Goal: Task Accomplishment & Management: Manage account settings

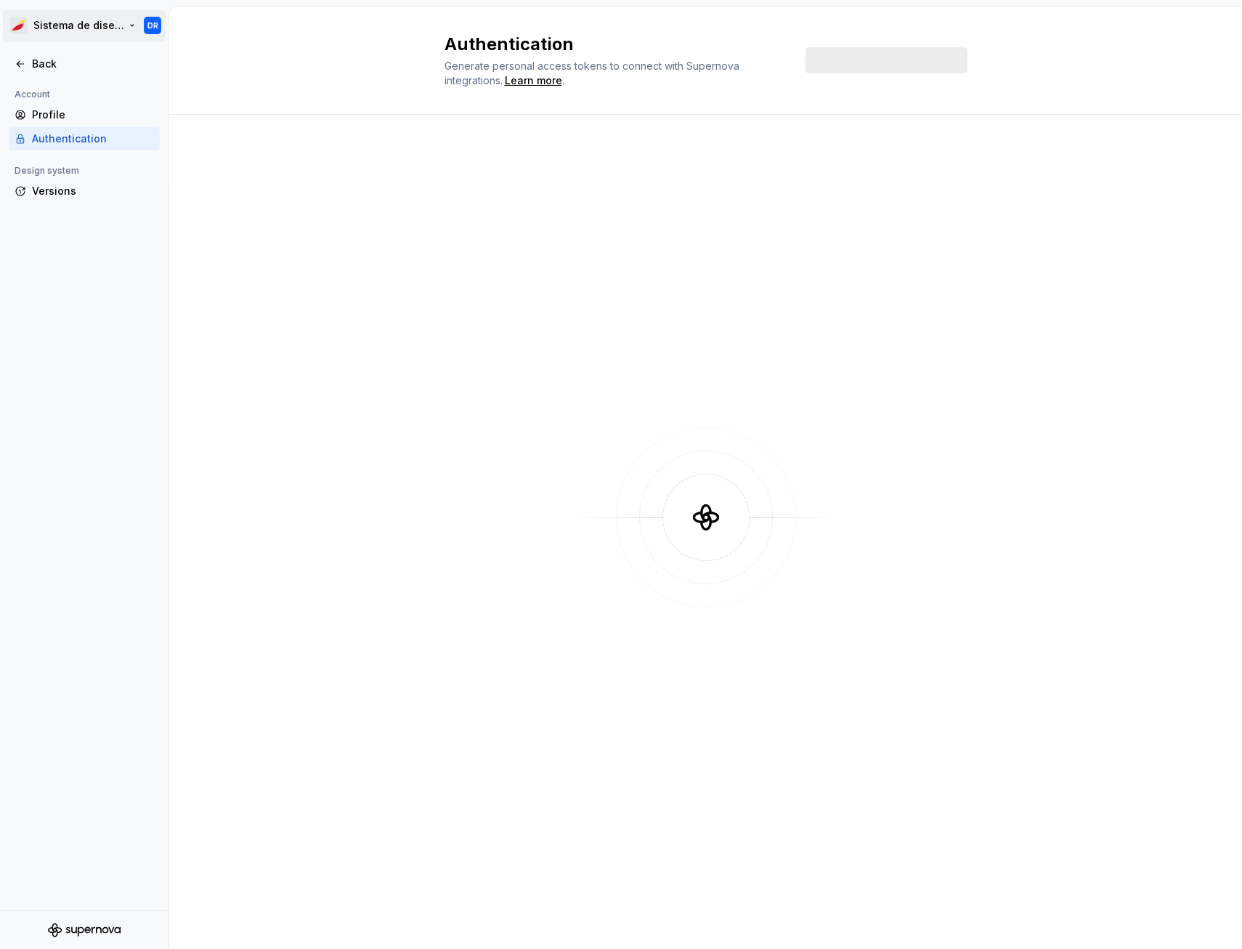
click at [111, 31] on html "Sistema de diseño Iberia DR Back Account Profile Authentication Design system V…" at bounding box center [621, 474] width 1242 height 949
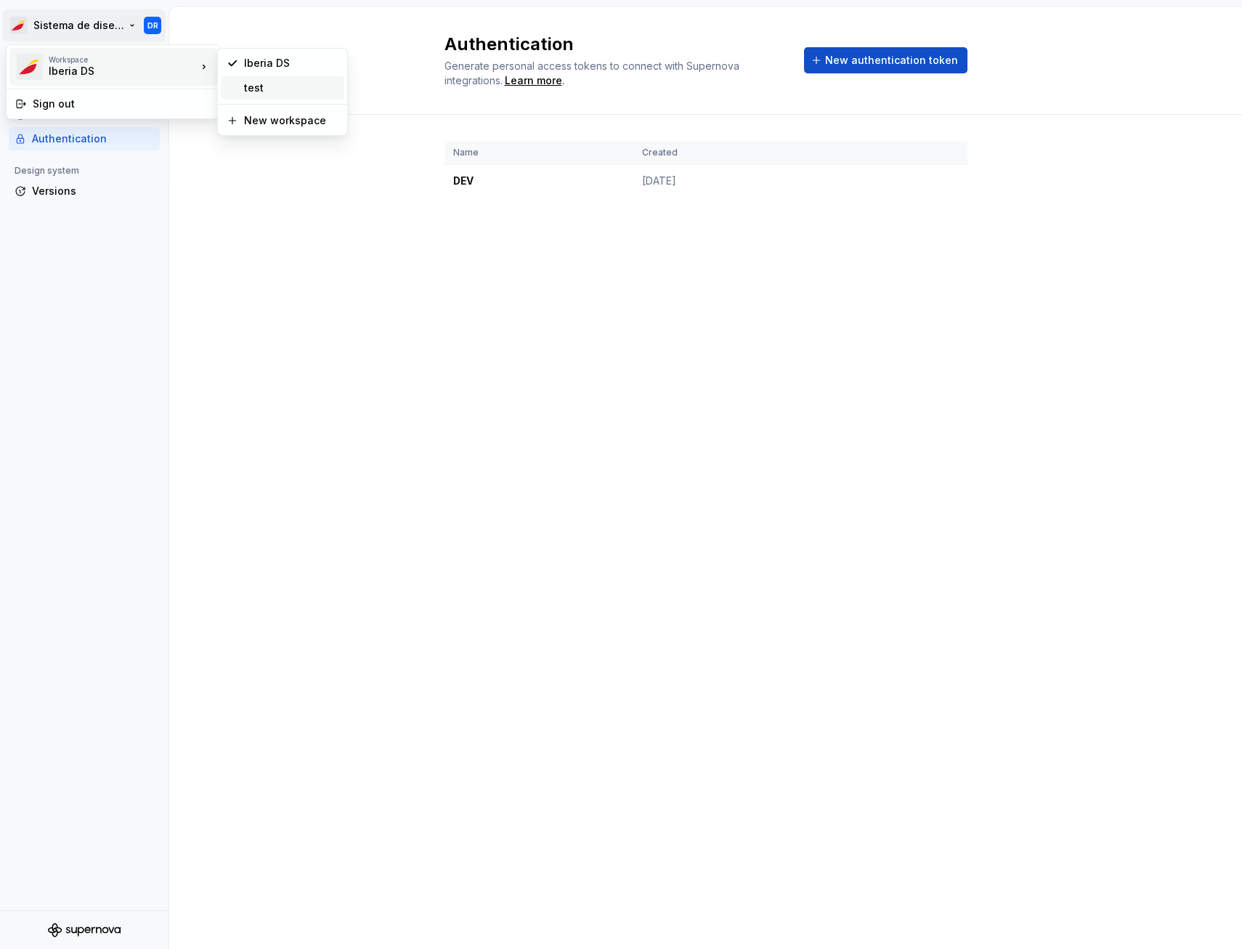
click at [284, 89] on div "test" at bounding box center [291, 88] width 94 height 15
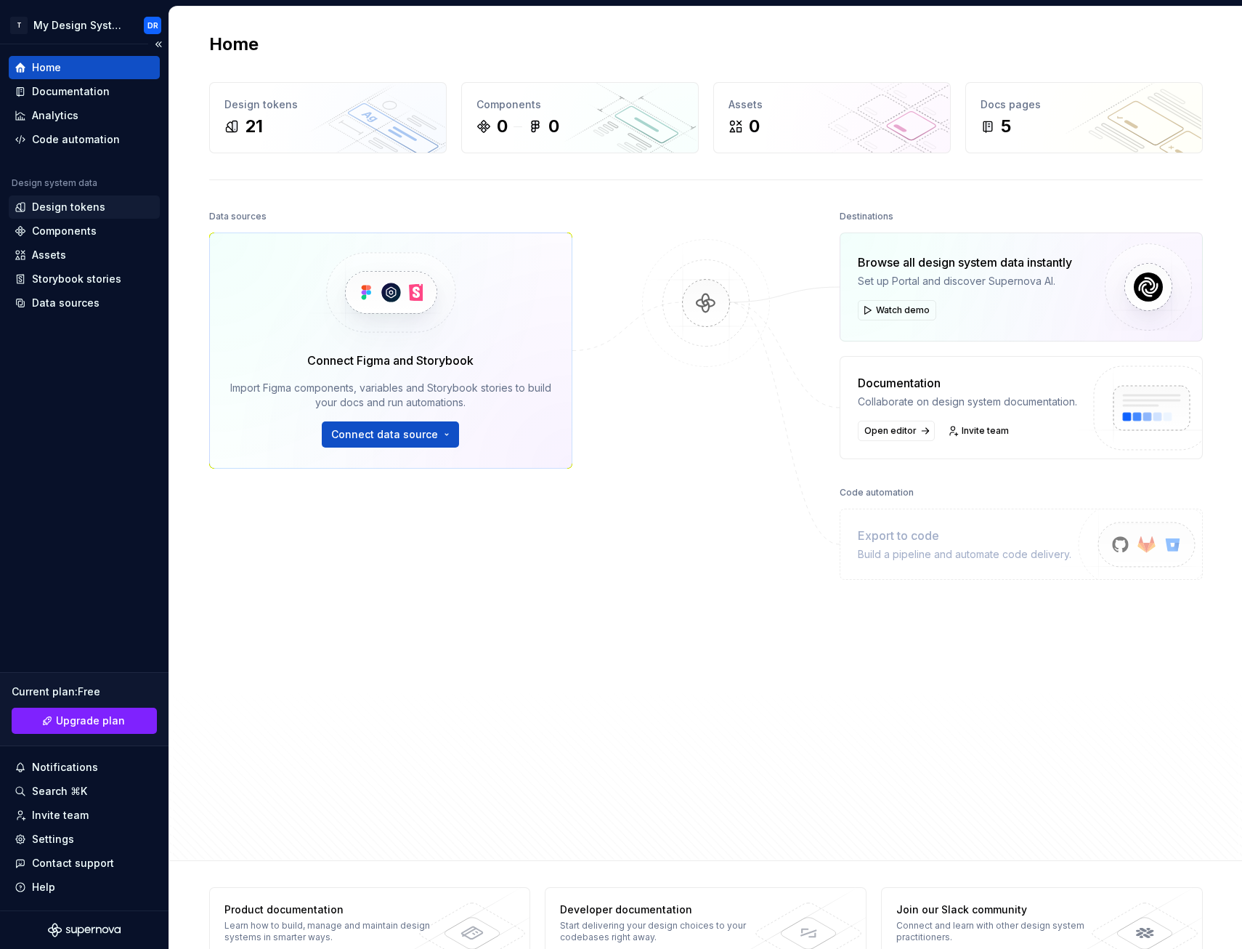
click at [68, 202] on div "Design tokens" at bounding box center [68, 207] width 73 height 15
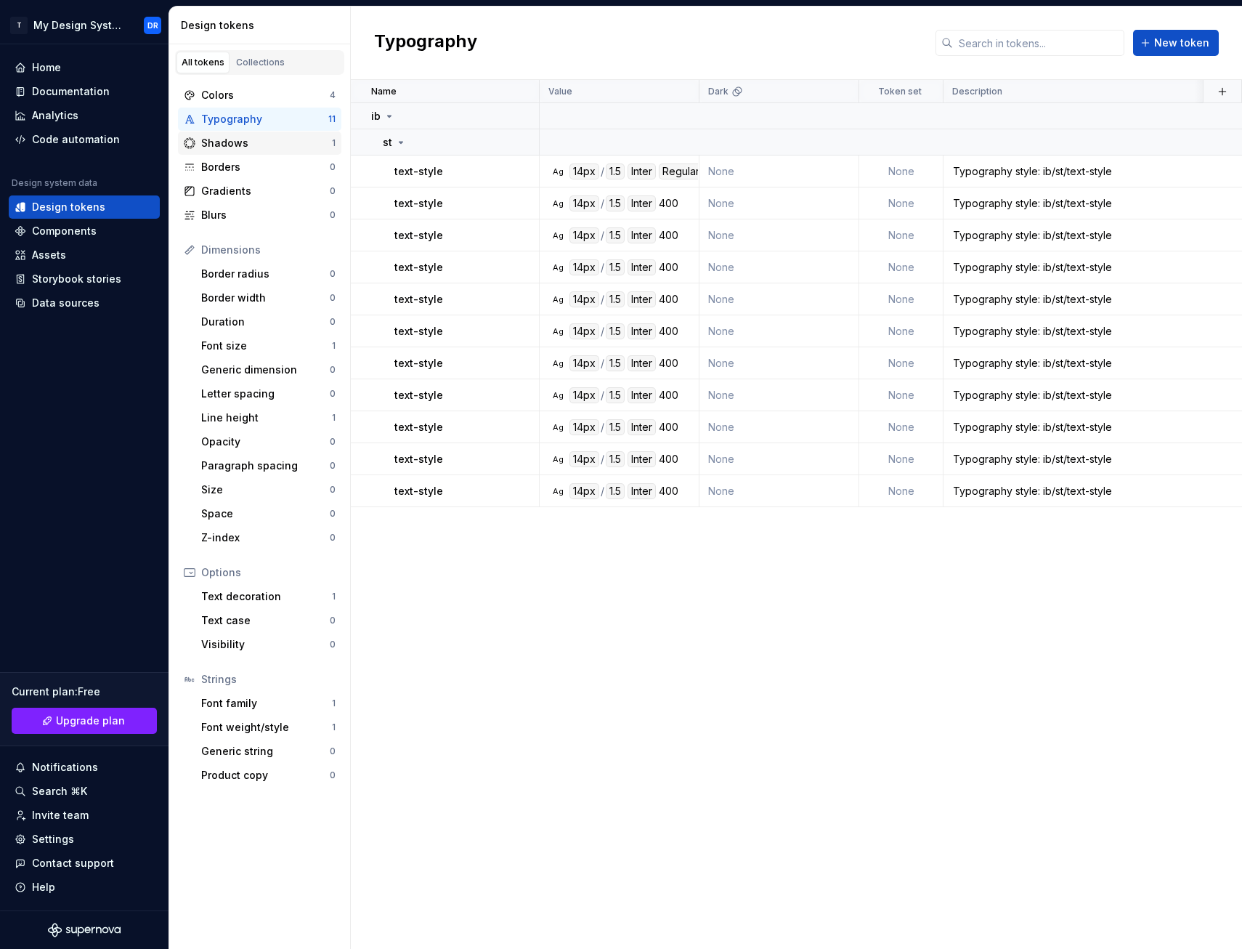
click at [275, 140] on div "Shadows" at bounding box center [266, 143] width 131 height 15
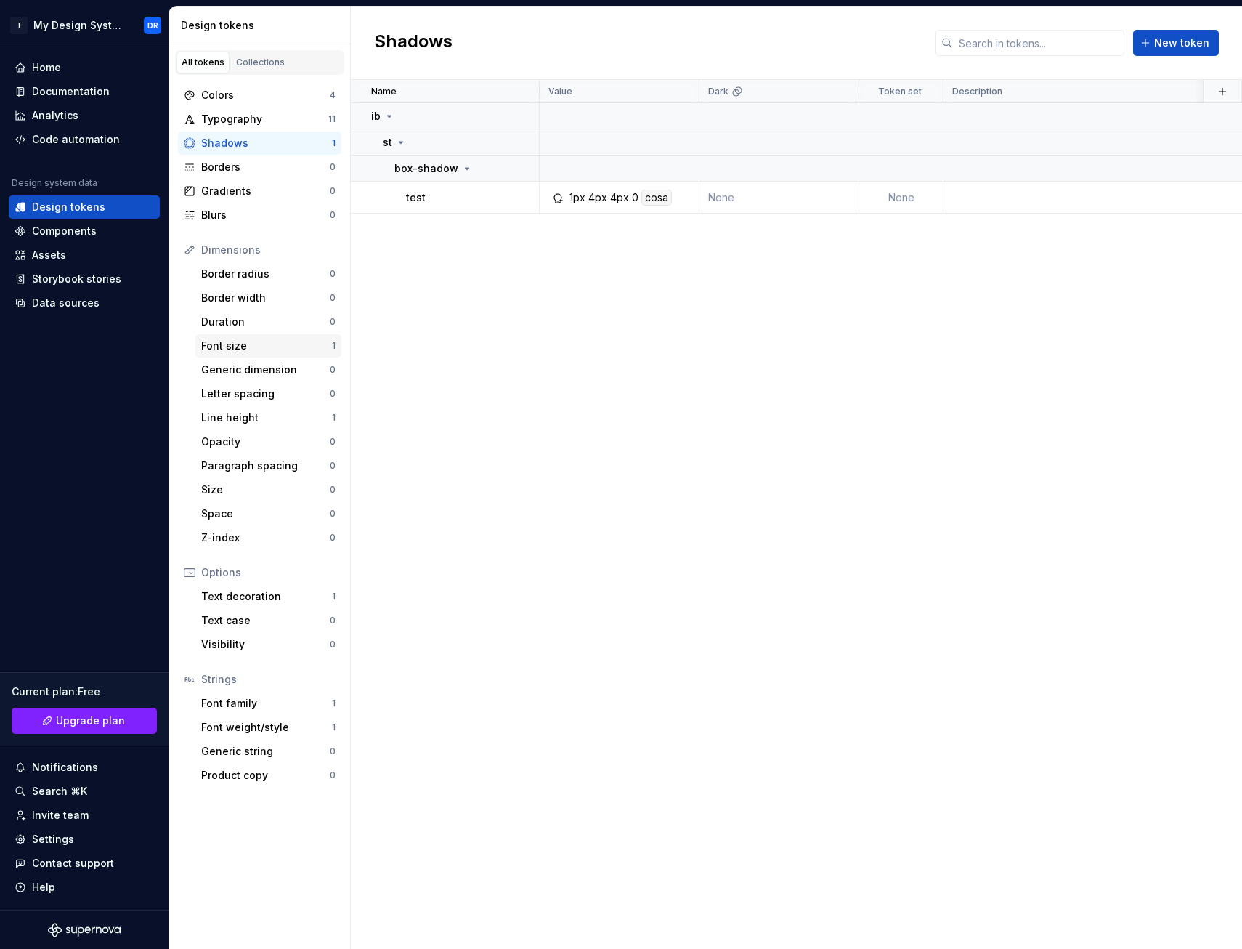
click at [280, 347] on div "Font size" at bounding box center [266, 346] width 131 height 15
click at [291, 702] on div "Font family" at bounding box center [266, 703] width 131 height 15
click at [516, 201] on button "button" at bounding box center [520, 197] width 20 height 20
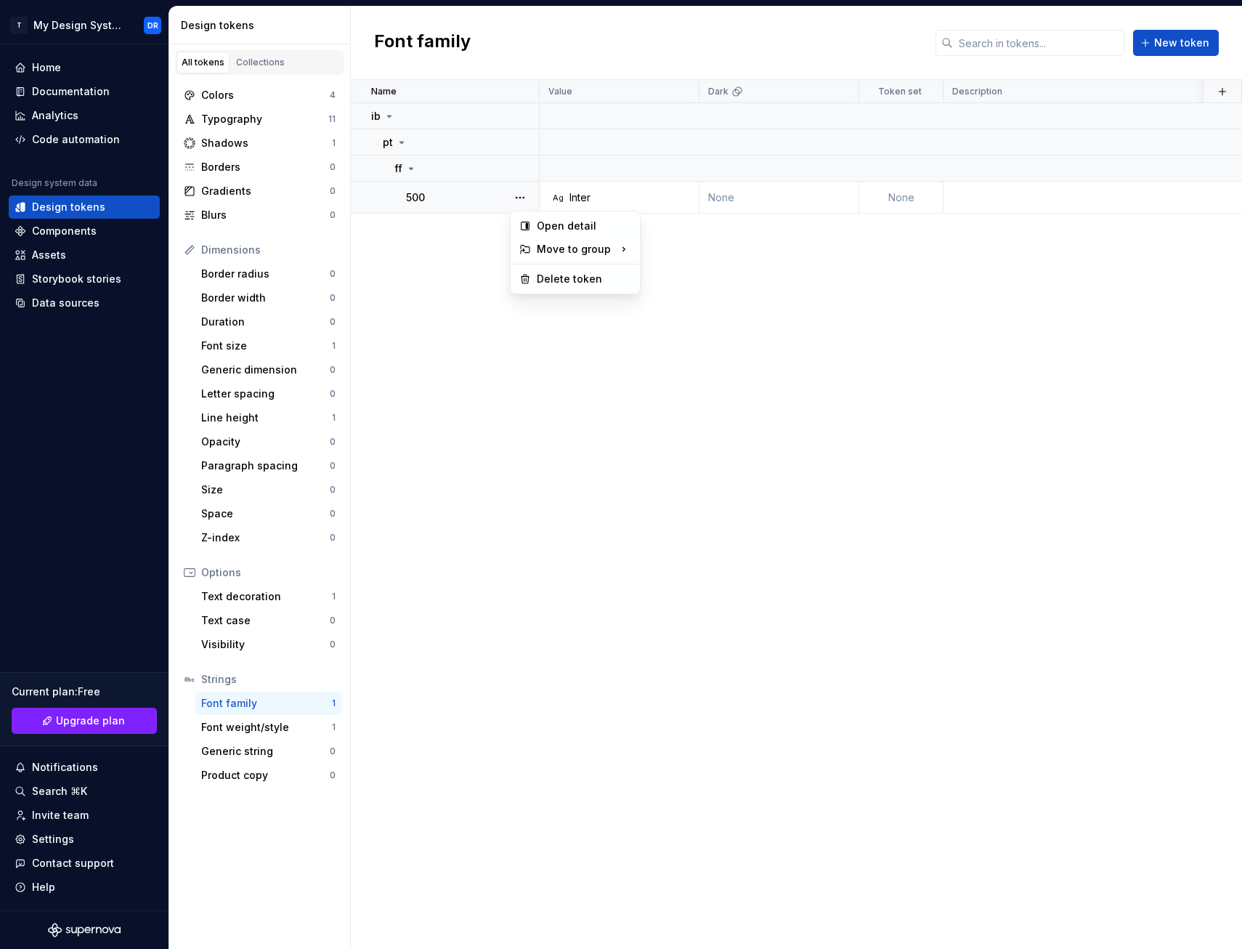
click at [424, 119] on html "T My Design System DR Home Documentation Analytics Code automation Design syste…" at bounding box center [621, 474] width 1242 height 949
click at [516, 117] on button "button" at bounding box center [520, 116] width 20 height 20
click at [553, 283] on div "Delete group" at bounding box center [584, 280] width 94 height 15
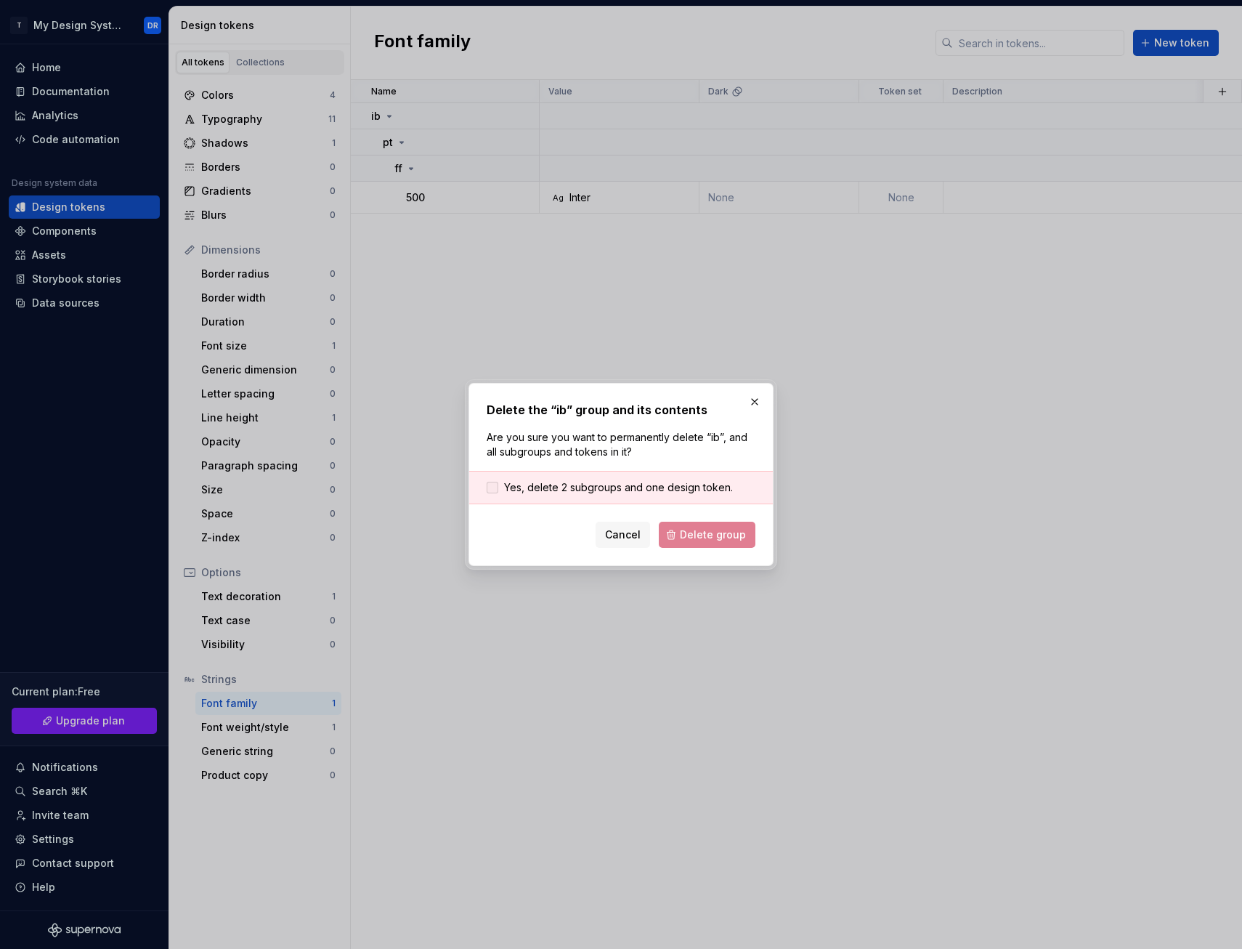
click at [588, 486] on span "Yes, delete 2 subgroups and one design token." at bounding box center [618, 487] width 229 height 15
click at [713, 536] on span "Delete group" at bounding box center [713, 534] width 66 height 15
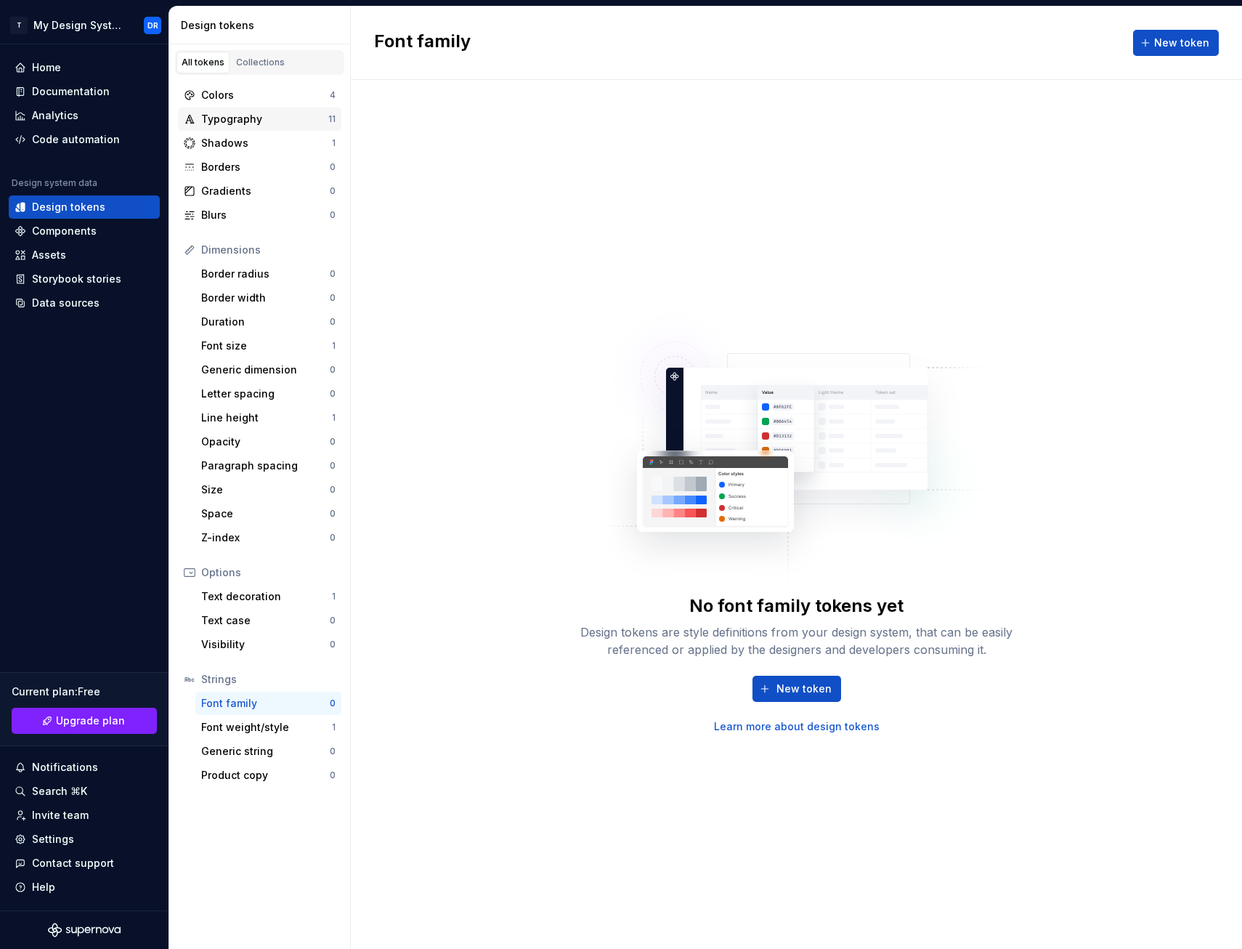
click at [302, 129] on div "Typography 11" at bounding box center [259, 119] width 163 height 23
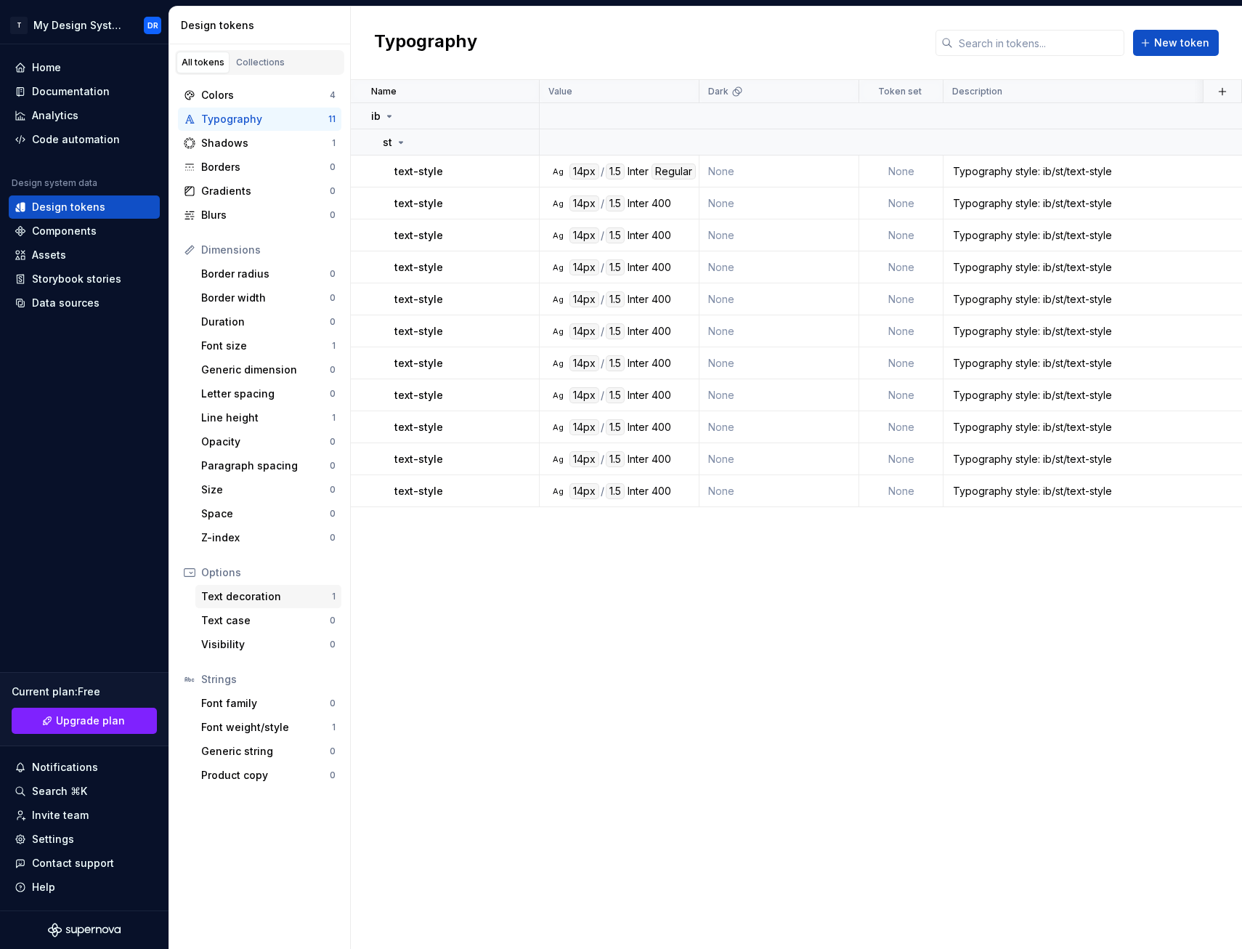
click at [274, 602] on div "Text decoration" at bounding box center [266, 596] width 131 height 15
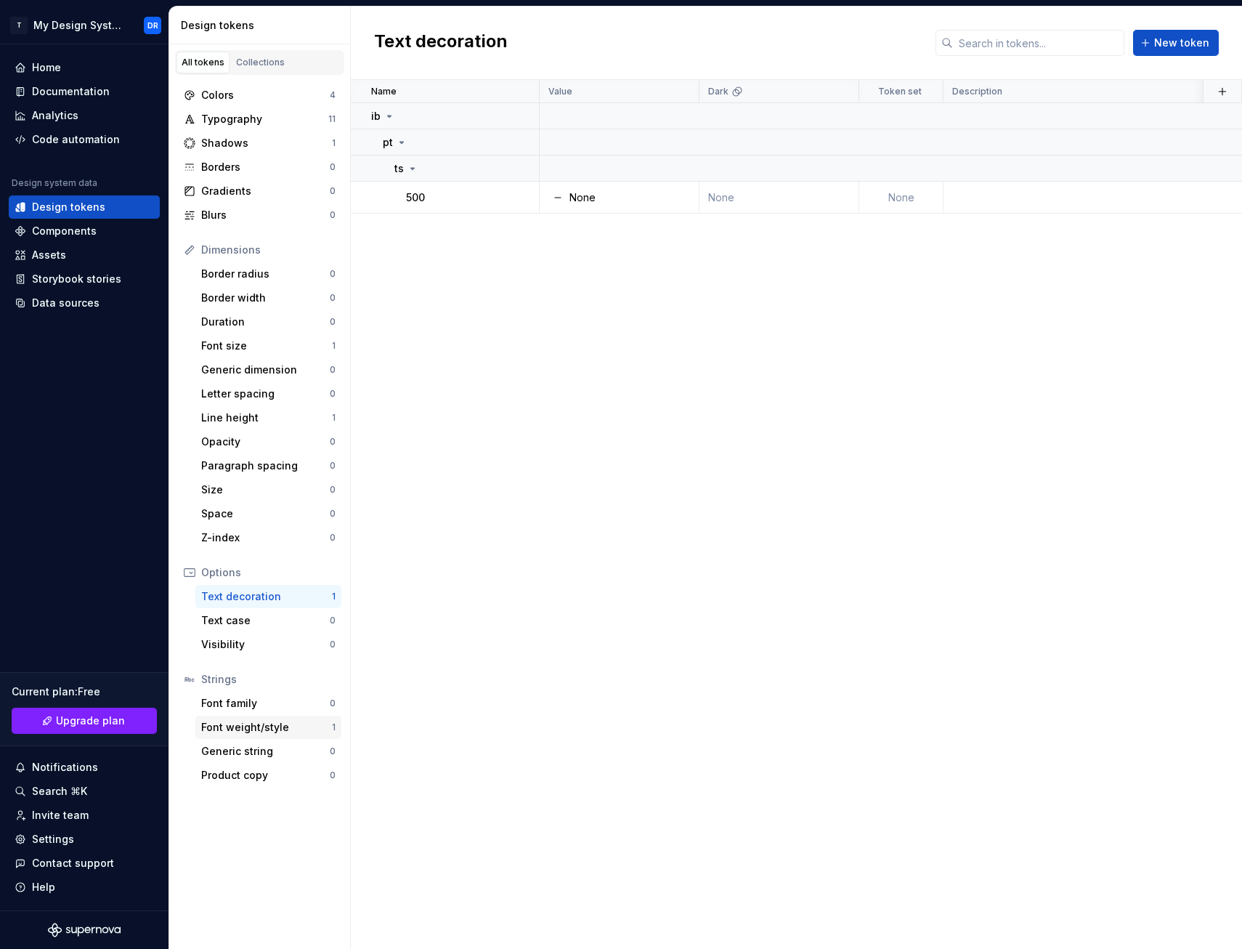
click at [264, 734] on div "Font weight/style" at bounding box center [266, 727] width 131 height 15
click at [269, 344] on div "Font size" at bounding box center [266, 346] width 131 height 15
click at [244, 414] on div "Line height" at bounding box center [266, 417] width 131 height 15
click at [1017, 53] on input "text" at bounding box center [1038, 43] width 171 height 26
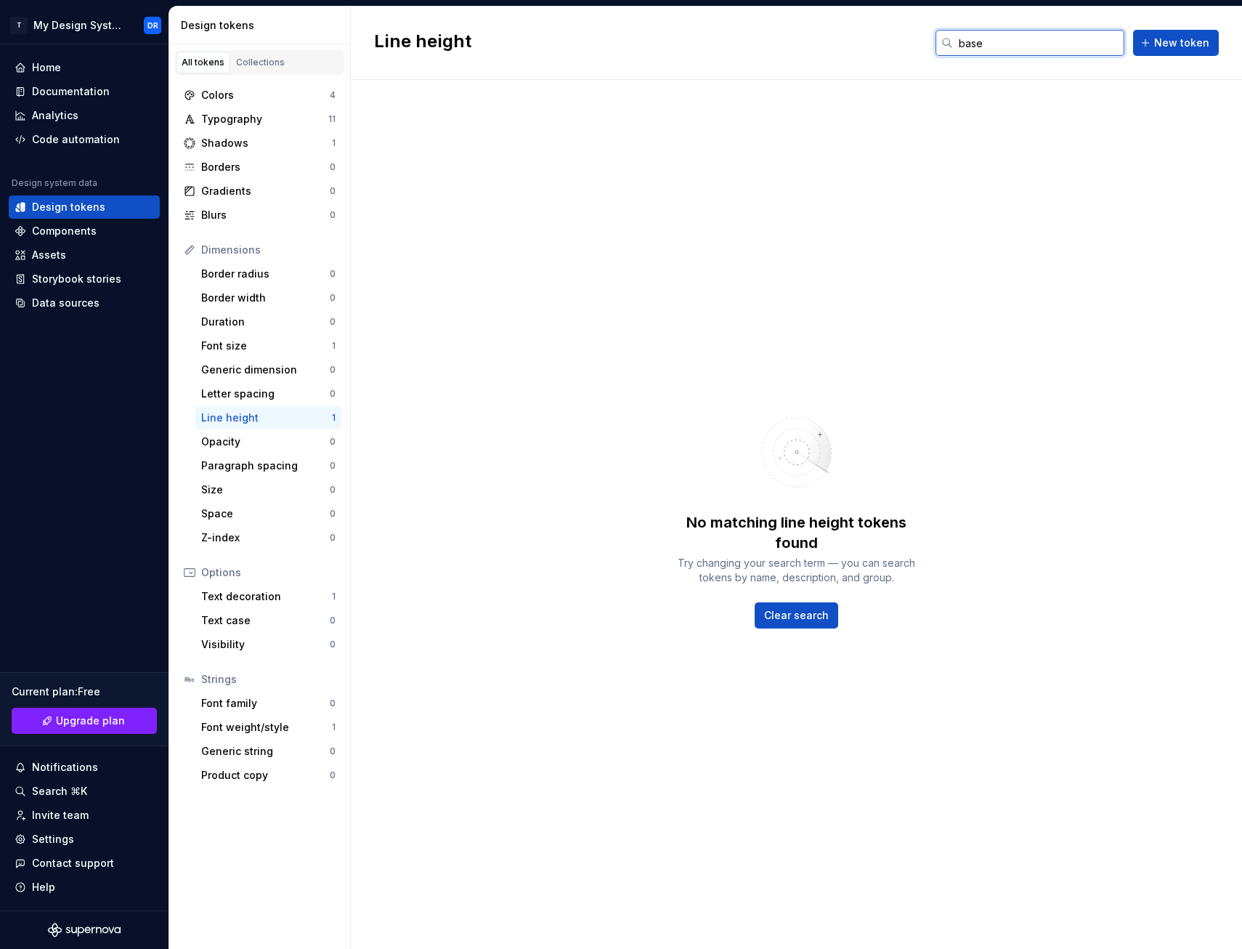
type input "base"
click at [243, 251] on div "Dimensions" at bounding box center [268, 250] width 134 height 15
click at [256, 343] on div "Font size" at bounding box center [266, 346] width 131 height 15
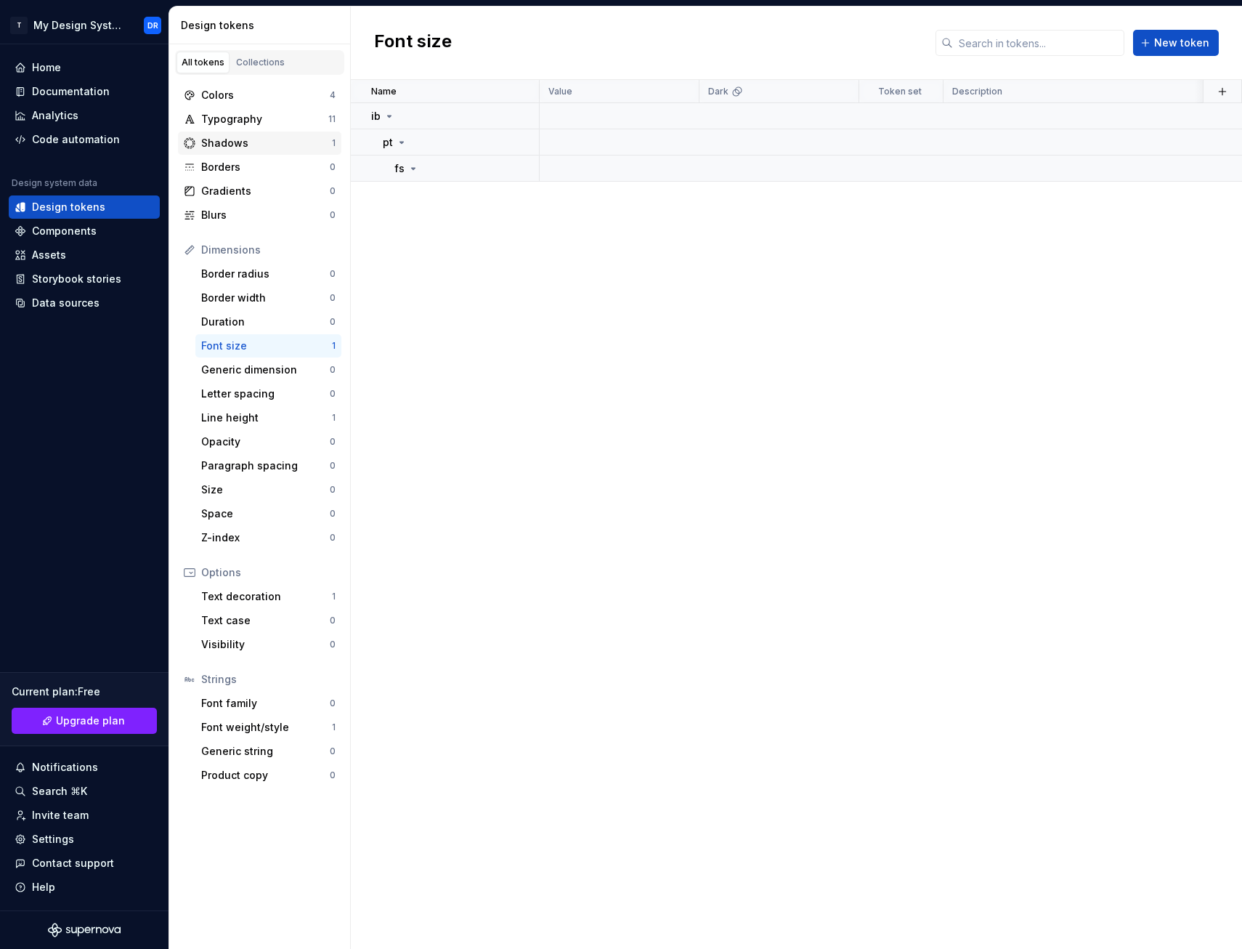
click at [278, 153] on div "Shadows 1" at bounding box center [259, 142] width 163 height 23
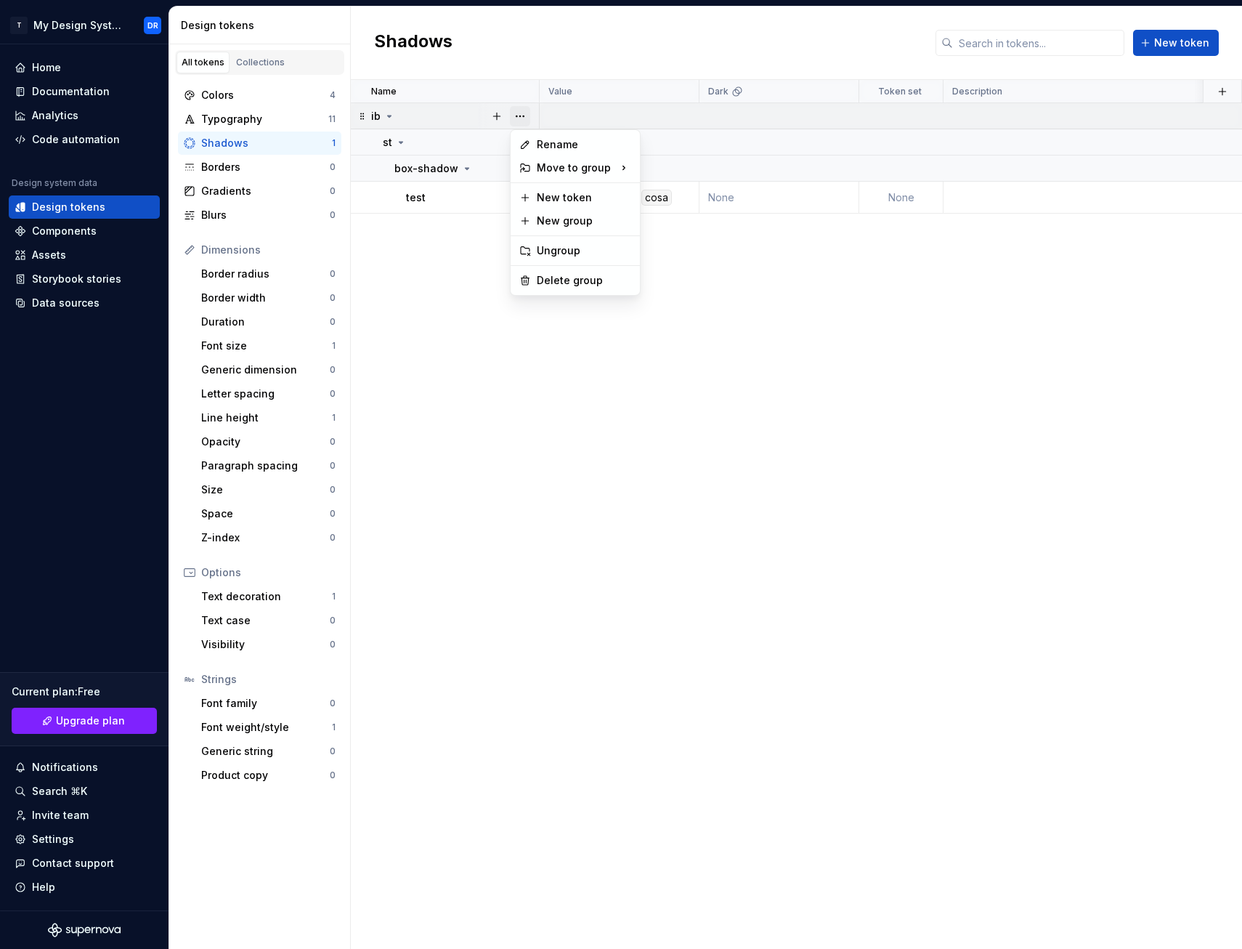
click at [519, 121] on button "button" at bounding box center [520, 116] width 20 height 20
click at [567, 278] on div "Delete group" at bounding box center [584, 280] width 94 height 15
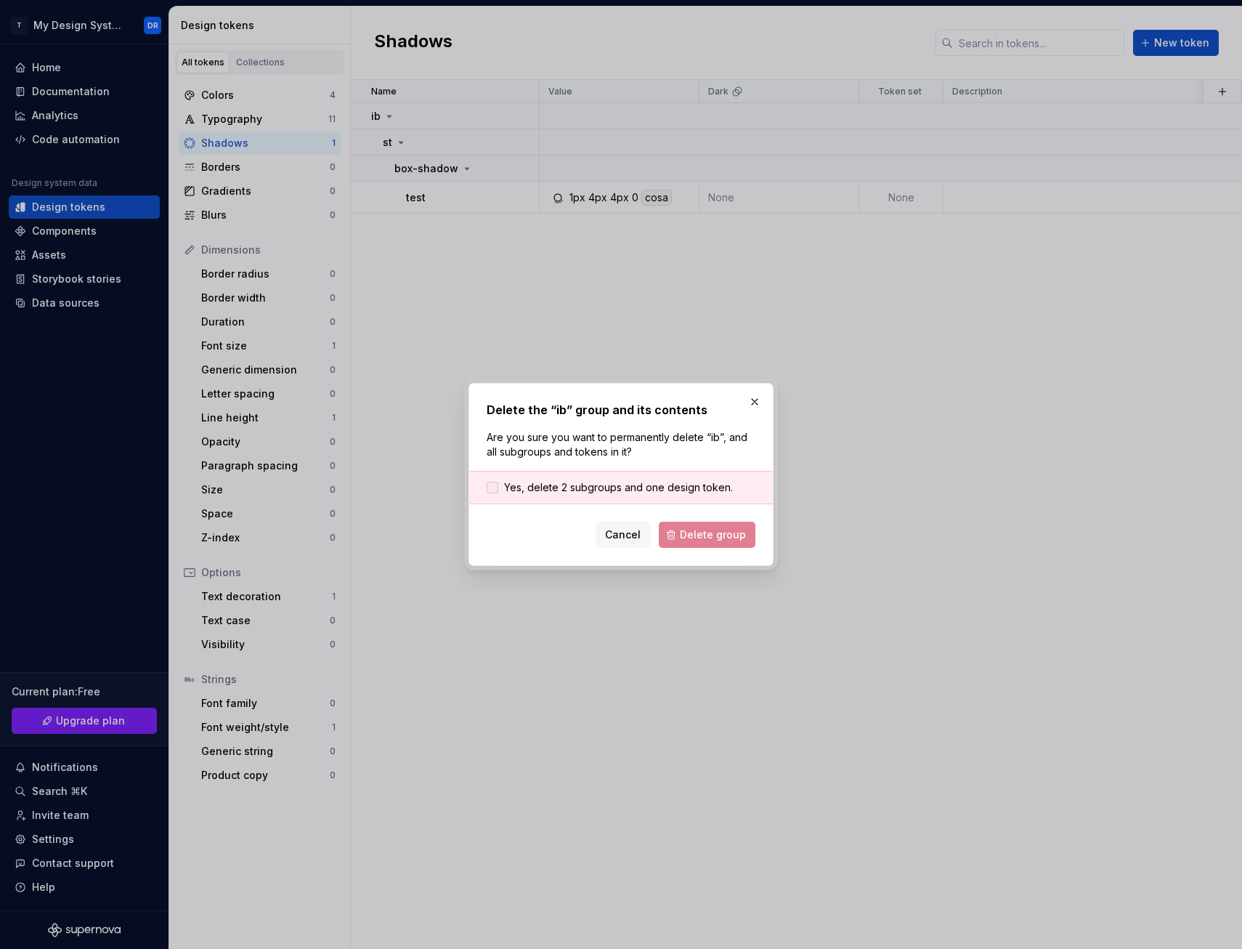
click at [584, 487] on span "Yes, delete 2 subgroups and one design token." at bounding box center [618, 487] width 229 height 15
click at [714, 541] on span "Delete group" at bounding box center [713, 534] width 66 height 15
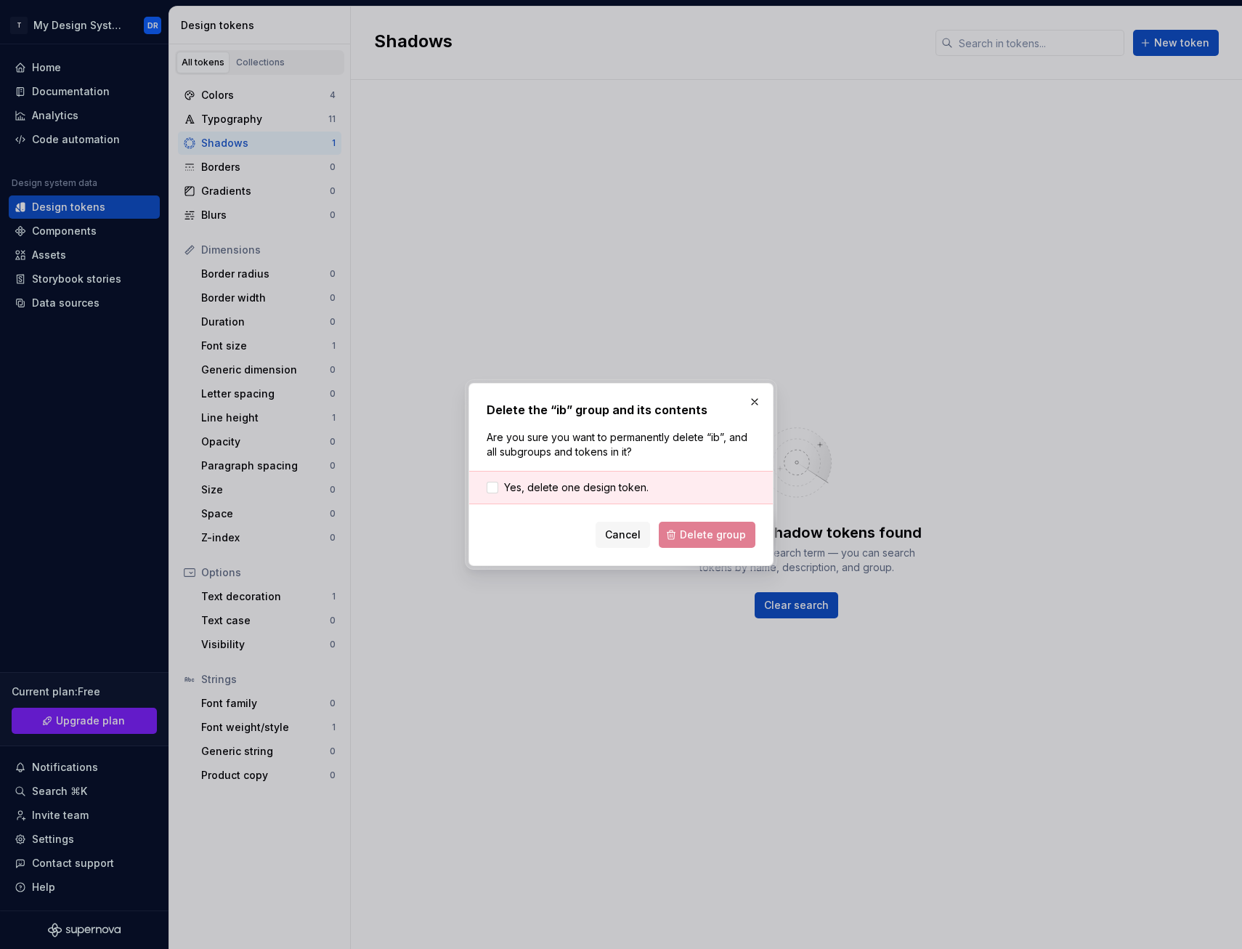
click at [708, 533] on div "Cancel Delete group" at bounding box center [621, 535] width 269 height 26
drag, startPoint x: 708, startPoint y: 532, endPoint x: 661, endPoint y: 536, distance: 47.4
click at [700, 532] on div "Cancel Delete group" at bounding box center [621, 535] width 269 height 26
click at [492, 487] on icon at bounding box center [492, 487] width 0 height 0
click at [492, 487] on div at bounding box center [493, 488] width 12 height 12
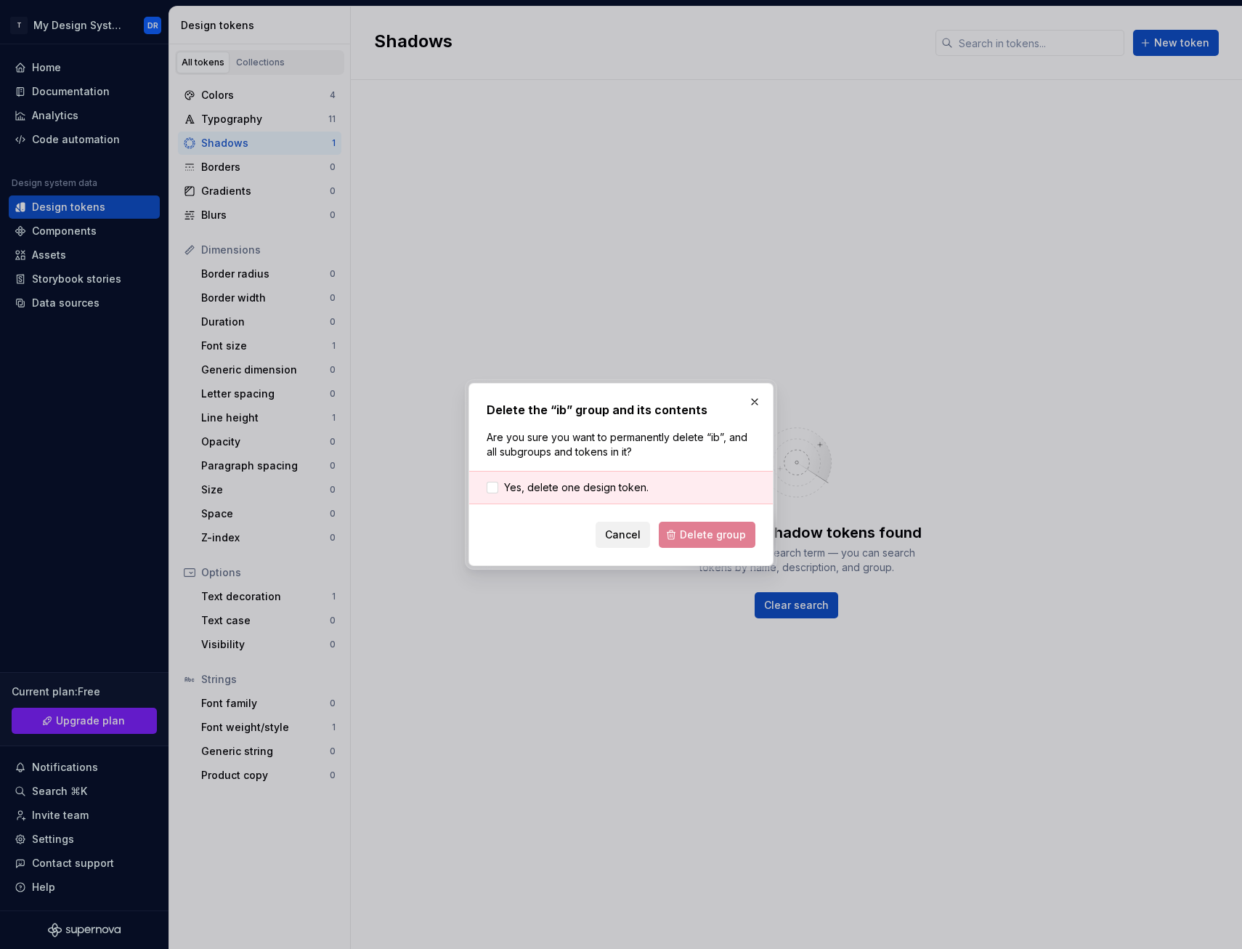
click at [625, 536] on span "Cancel" at bounding box center [623, 534] width 36 height 15
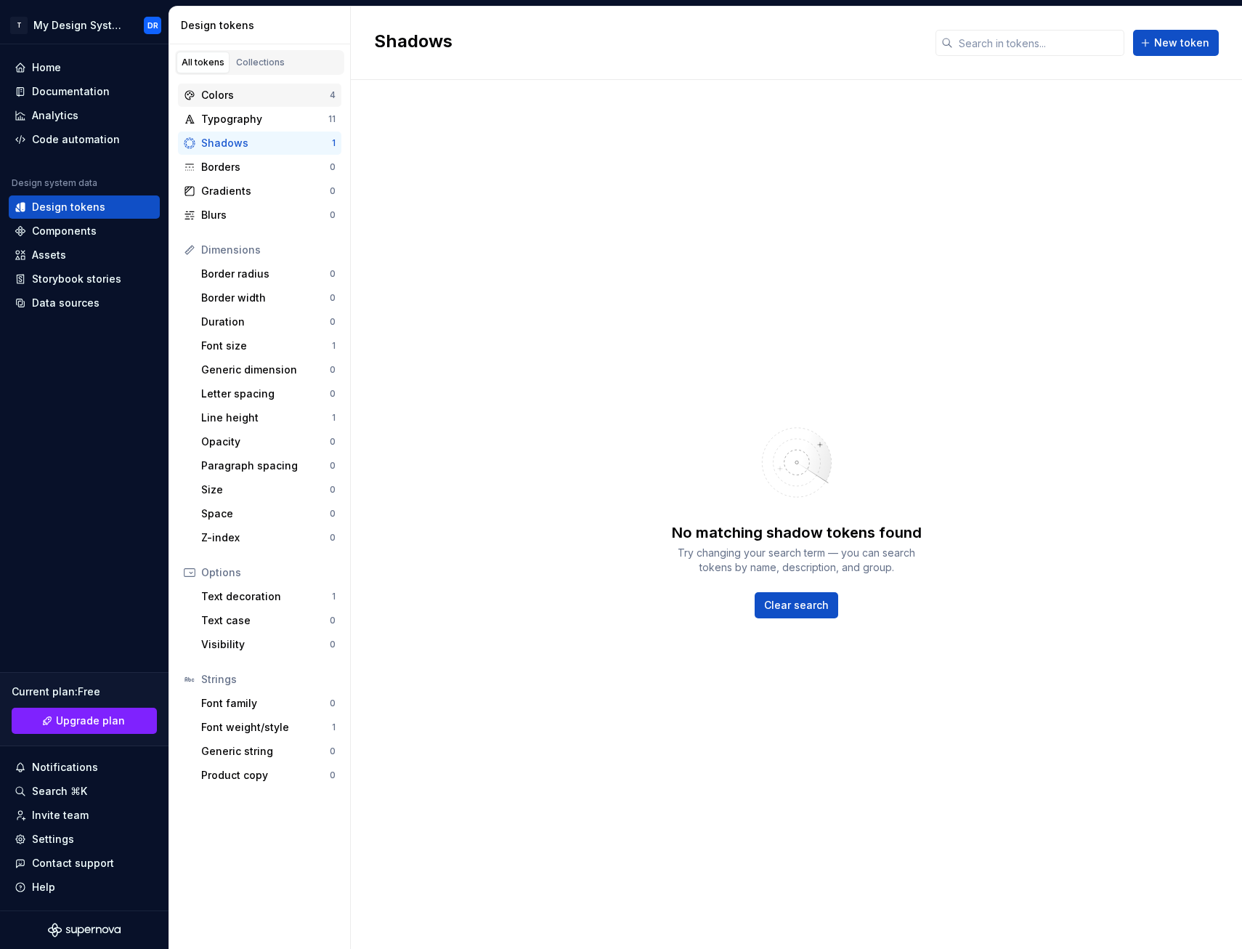
click at [261, 98] on div "Colors" at bounding box center [265, 95] width 129 height 15
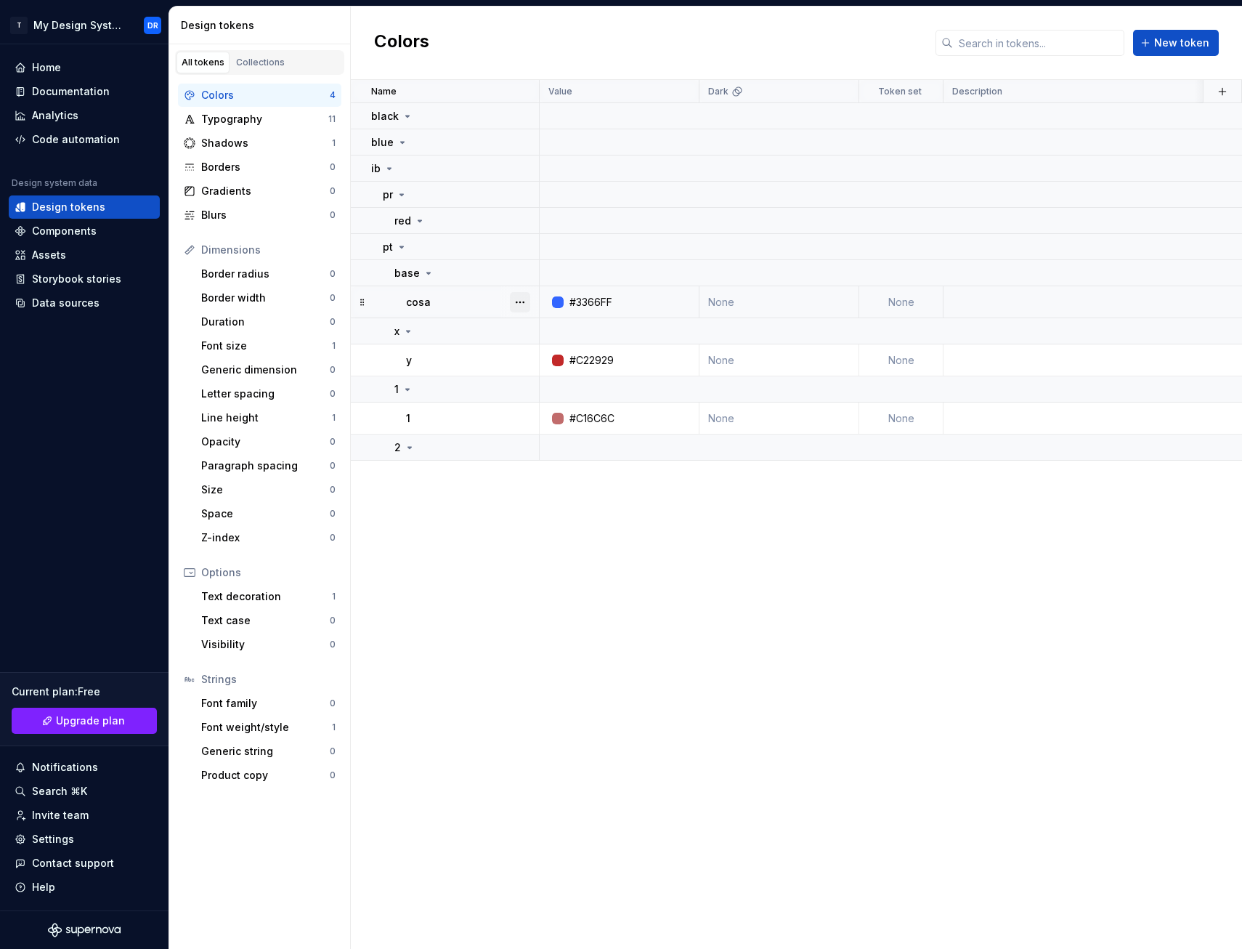
click at [522, 302] on button "button" at bounding box center [520, 302] width 20 height 20
click at [550, 387] on div "Delete token" at bounding box center [584, 383] width 94 height 15
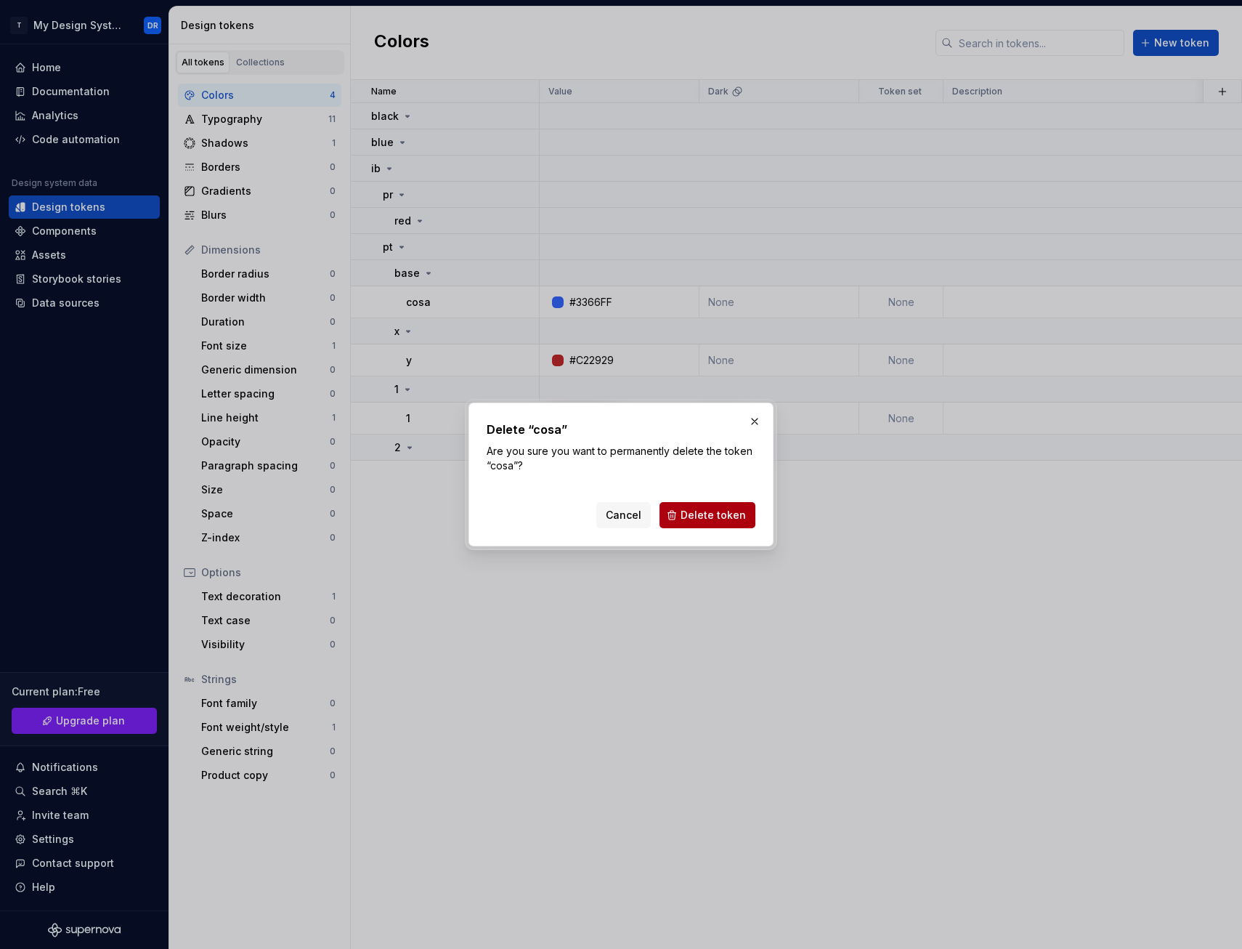
click at [712, 523] on button "Delete token" at bounding box center [708, 515] width 96 height 26
click at [726, 509] on div "Cancel Delete token" at bounding box center [675, 515] width 159 height 26
click at [605, 517] on button "Cancel" at bounding box center [623, 515] width 54 height 26
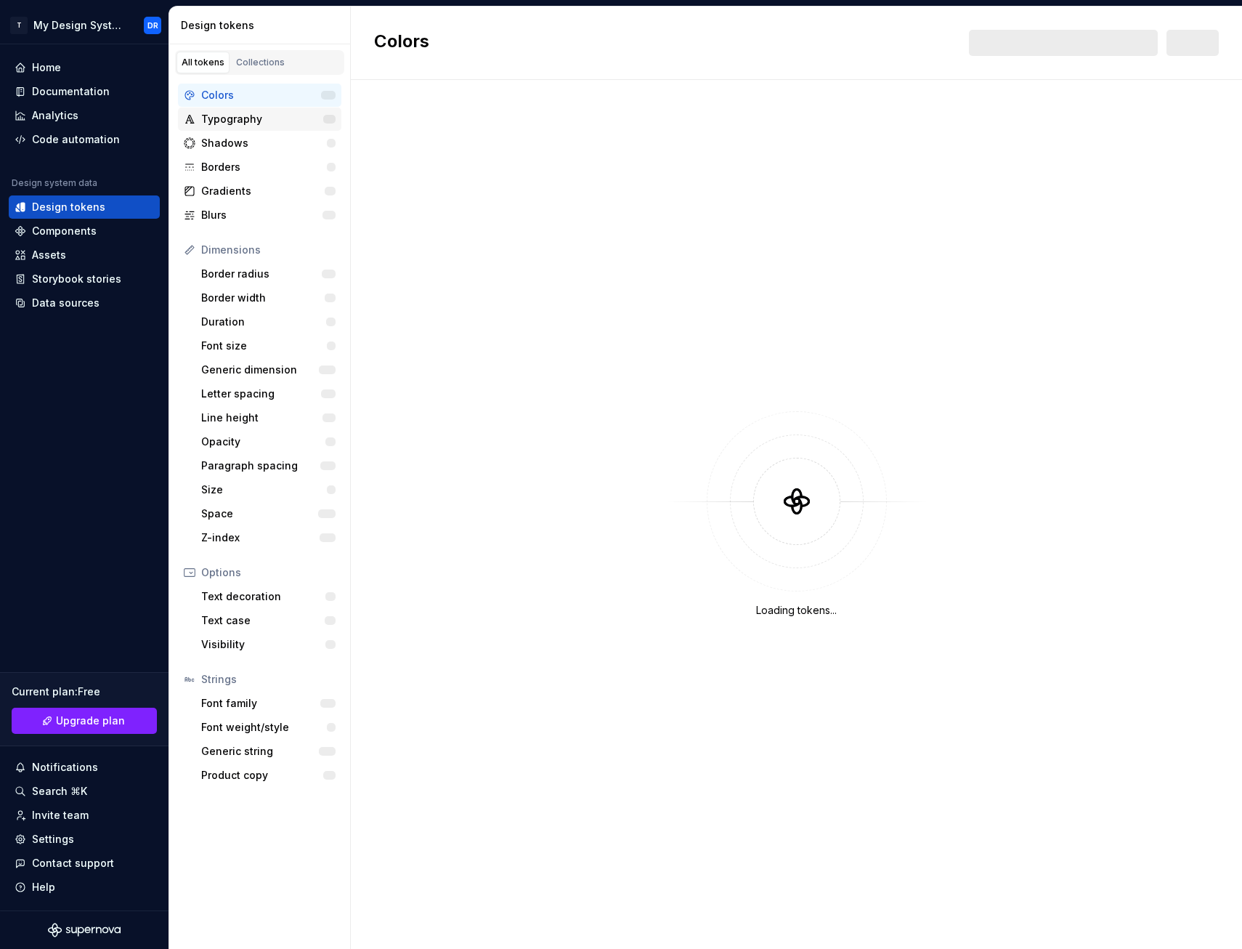
click at [228, 116] on div "Typography" at bounding box center [262, 119] width 122 height 15
click at [233, 145] on div "Shadows" at bounding box center [264, 143] width 126 height 15
click at [99, 28] on html "T My Design System DR Home Documentation Analytics Code automation Design syste…" at bounding box center [621, 474] width 1242 height 949
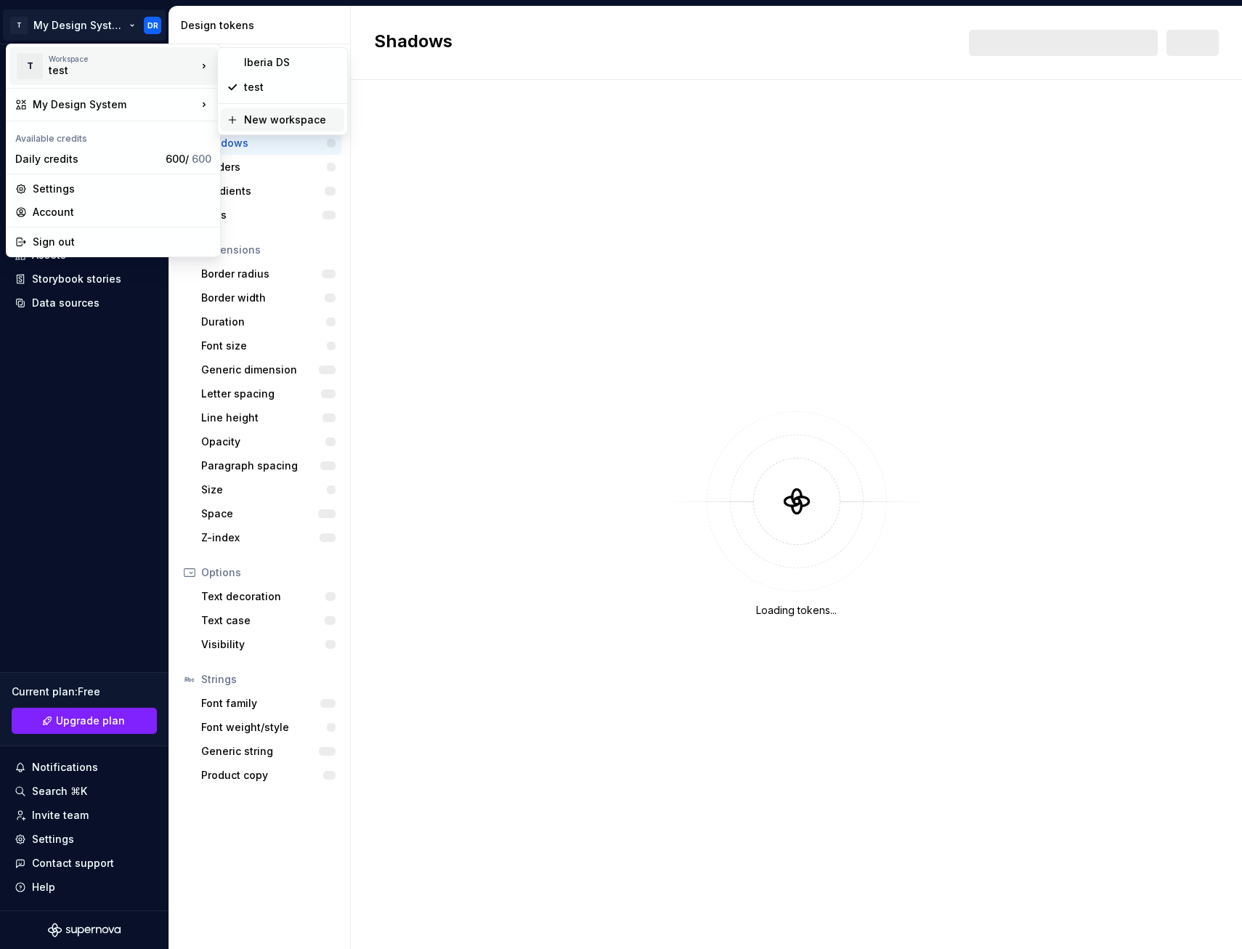
click at [270, 121] on div "New workspace" at bounding box center [291, 120] width 94 height 15
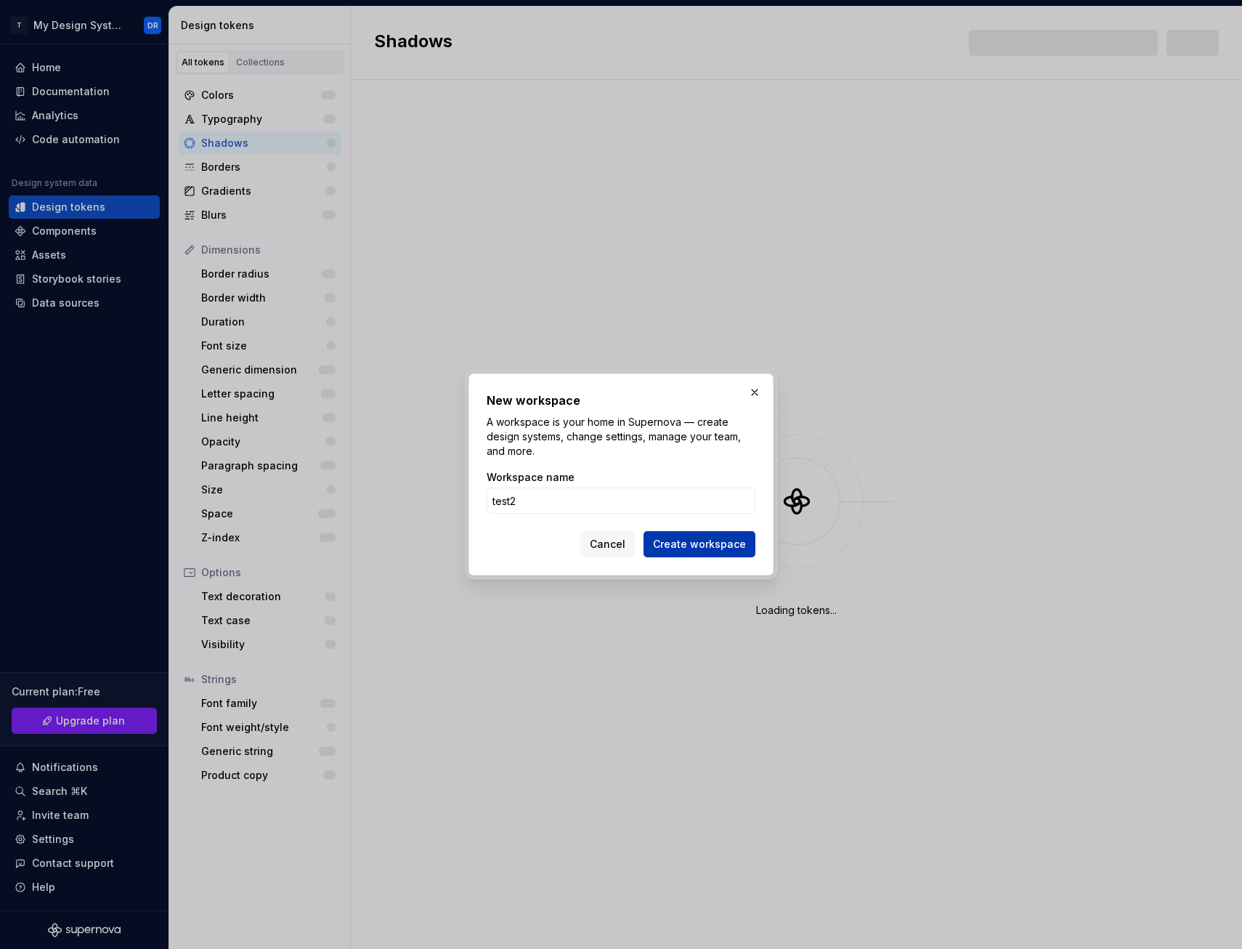
type input "test2"
click at [692, 542] on span "Create workspace" at bounding box center [699, 544] width 93 height 15
